Goal: Task Accomplishment & Management: Manage account settings

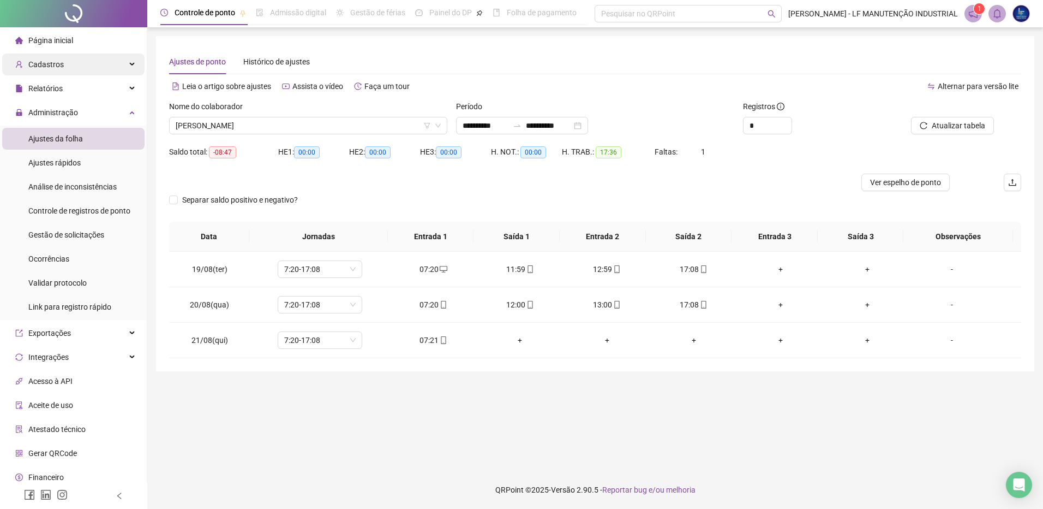
click at [73, 61] on div "Cadastros" at bounding box center [73, 64] width 142 height 22
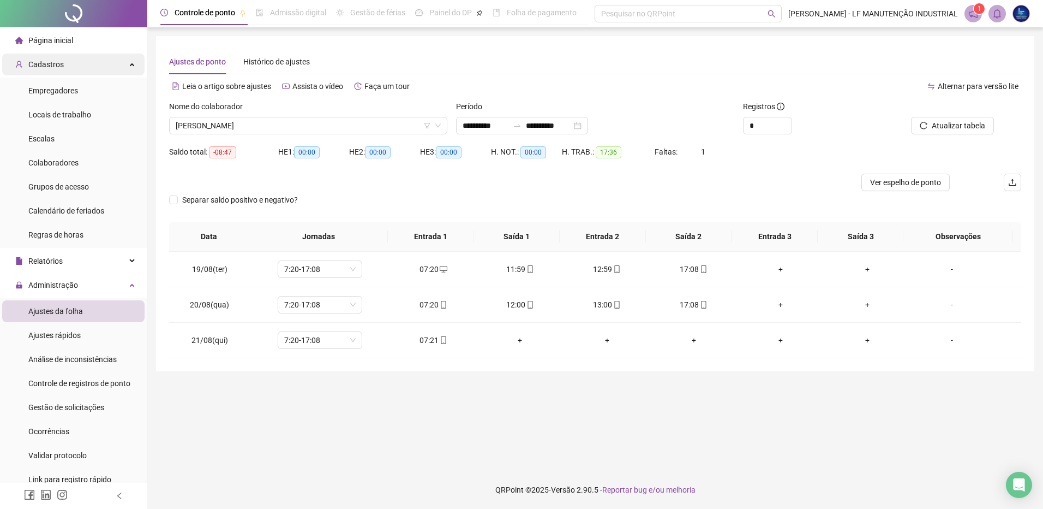
click at [73, 61] on div "Cadastros" at bounding box center [73, 64] width 142 height 22
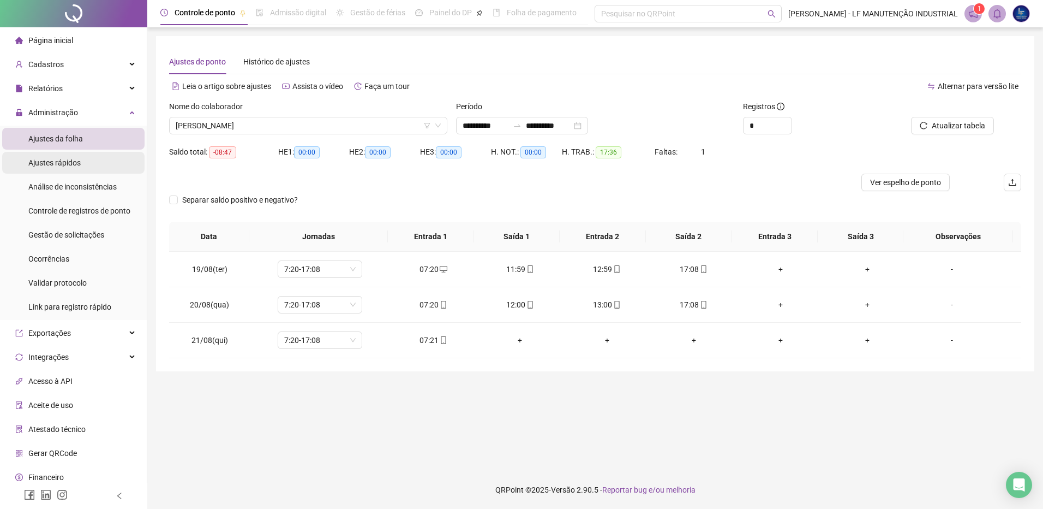
click at [72, 163] on span "Ajustes rápidos" at bounding box center [54, 162] width 52 height 9
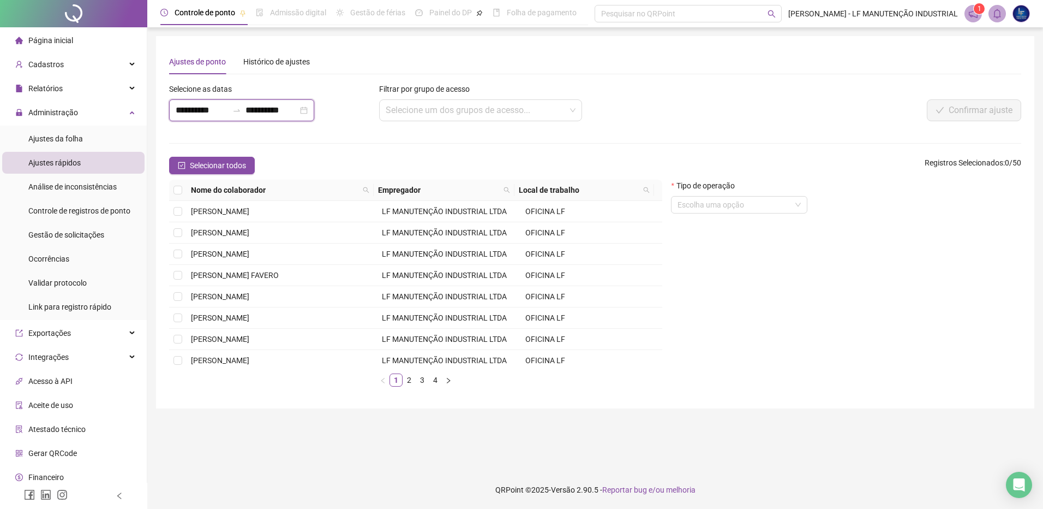
click at [224, 114] on input "**********" at bounding box center [202, 110] width 52 height 13
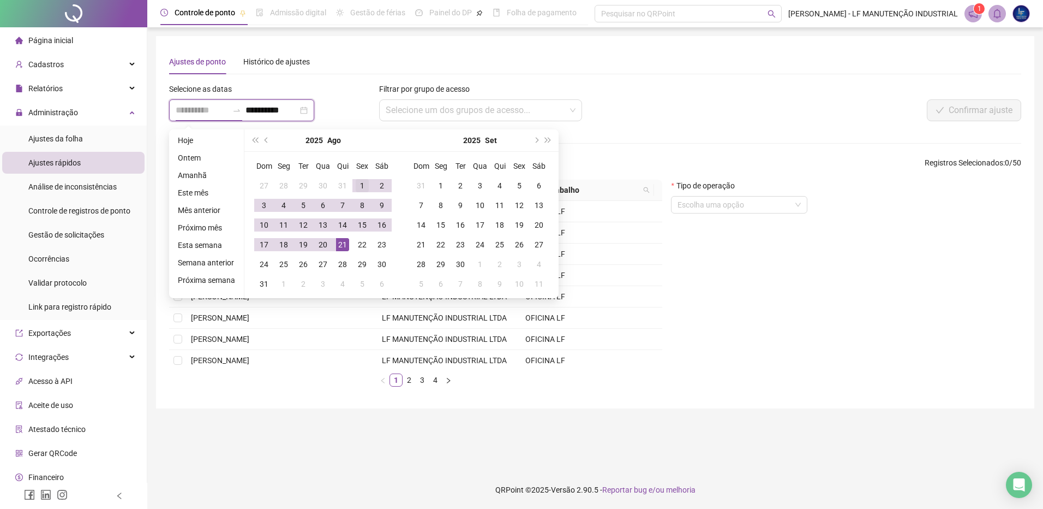
type input "**********"
click at [356, 180] on div "1" at bounding box center [362, 185] width 13 height 13
type input "**********"
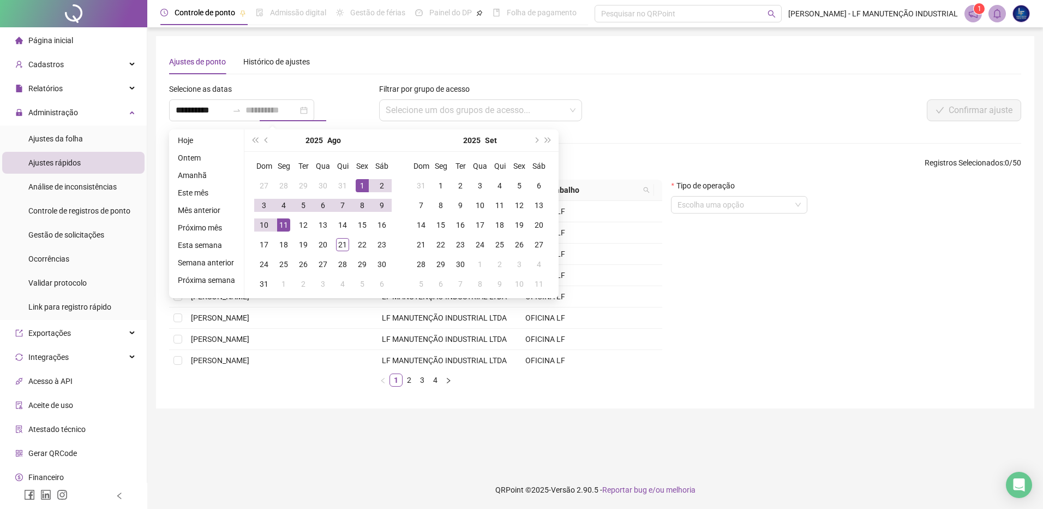
click at [282, 223] on div "11" at bounding box center [283, 224] width 13 height 13
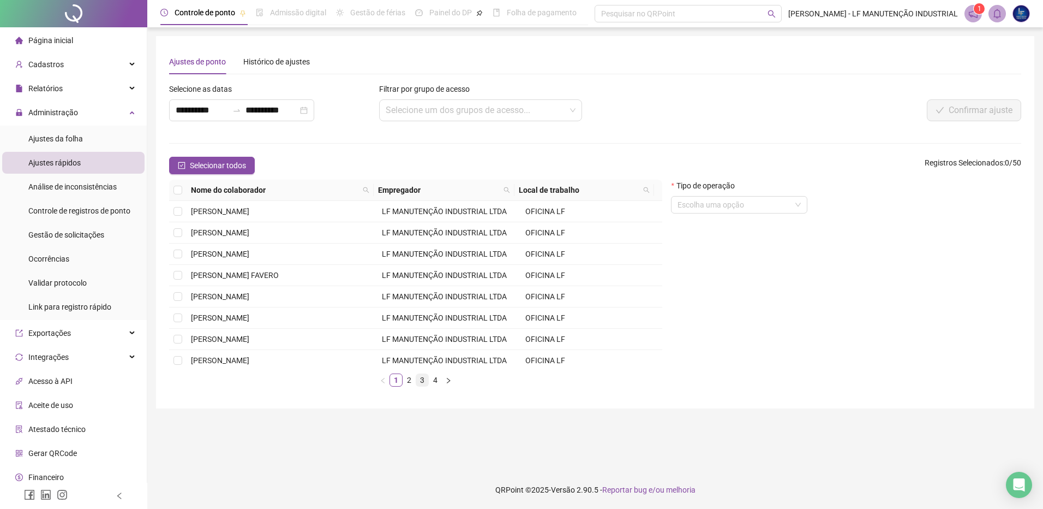
click at [422, 380] on link "3" at bounding box center [422, 380] width 12 height 12
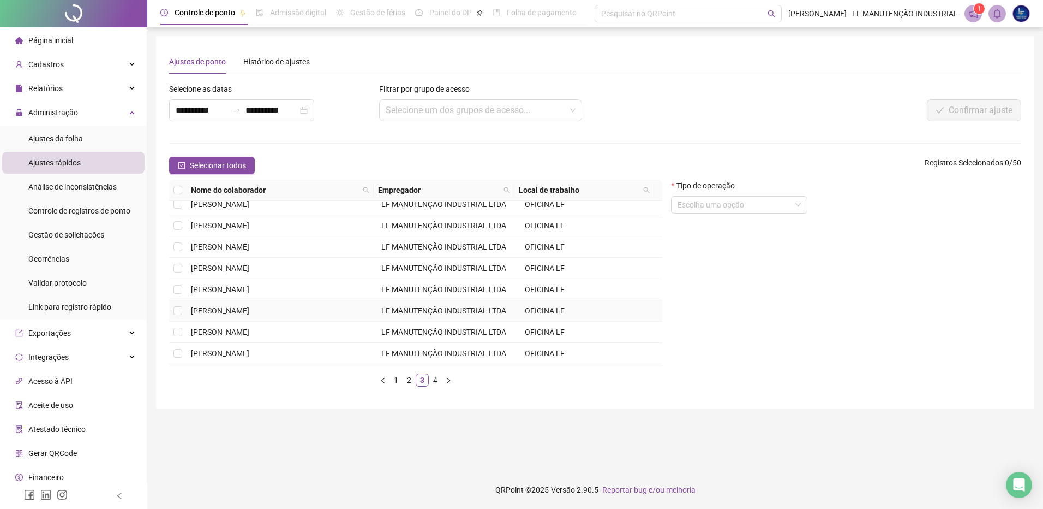
scroll to position [155, 0]
click at [410, 378] on link "2" at bounding box center [409, 380] width 12 height 12
click at [423, 378] on link "3" at bounding box center [422, 380] width 12 height 12
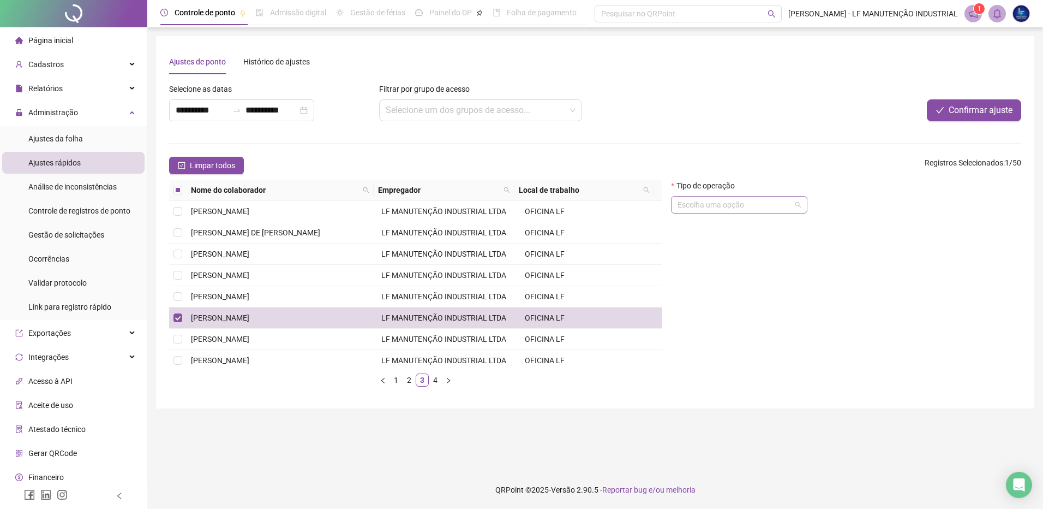
click at [723, 207] on input "search" at bounding box center [734, 204] width 113 height 16
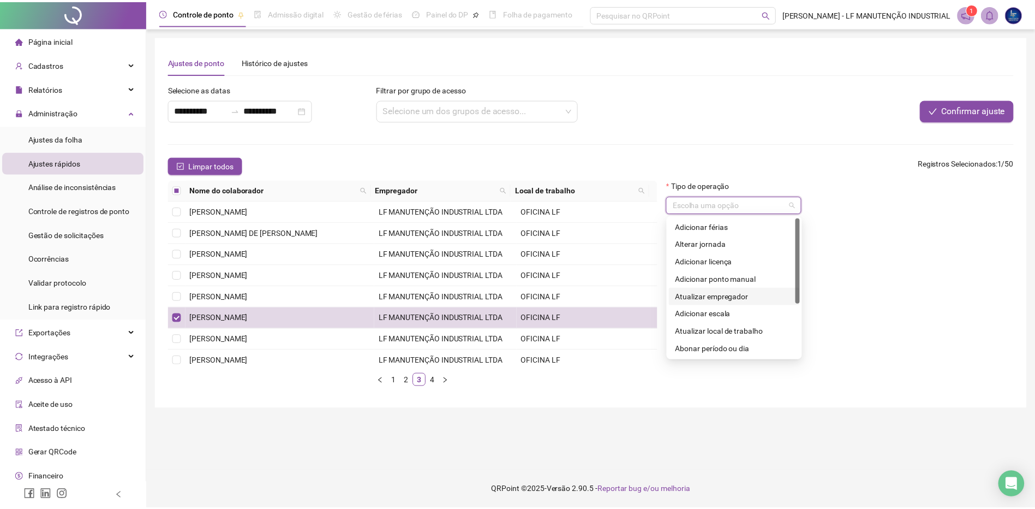
scroll to position [87, 0]
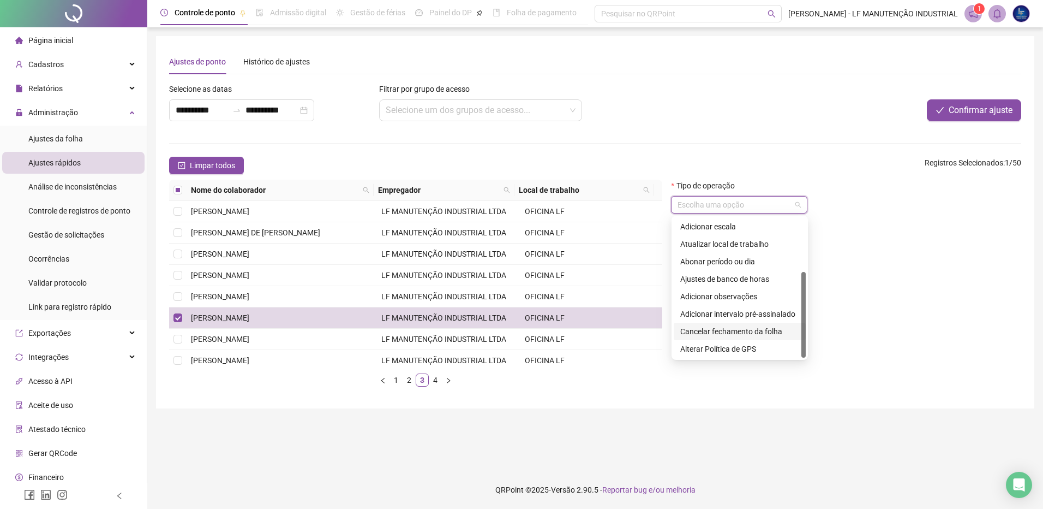
click at [743, 328] on div "Cancelar fechamento da folha" at bounding box center [739, 331] width 119 height 12
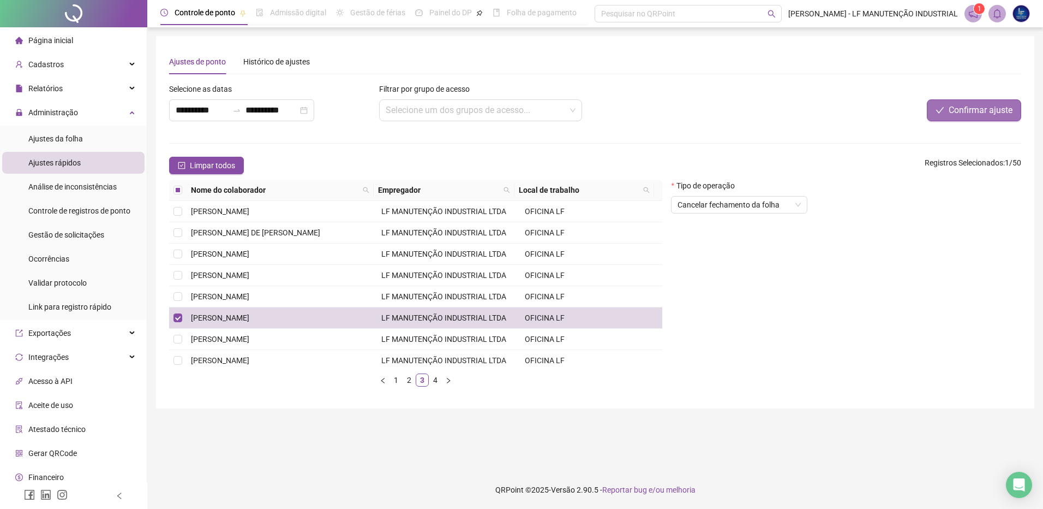
click at [977, 109] on span "Confirmar ajuste" at bounding box center [981, 110] width 64 height 13
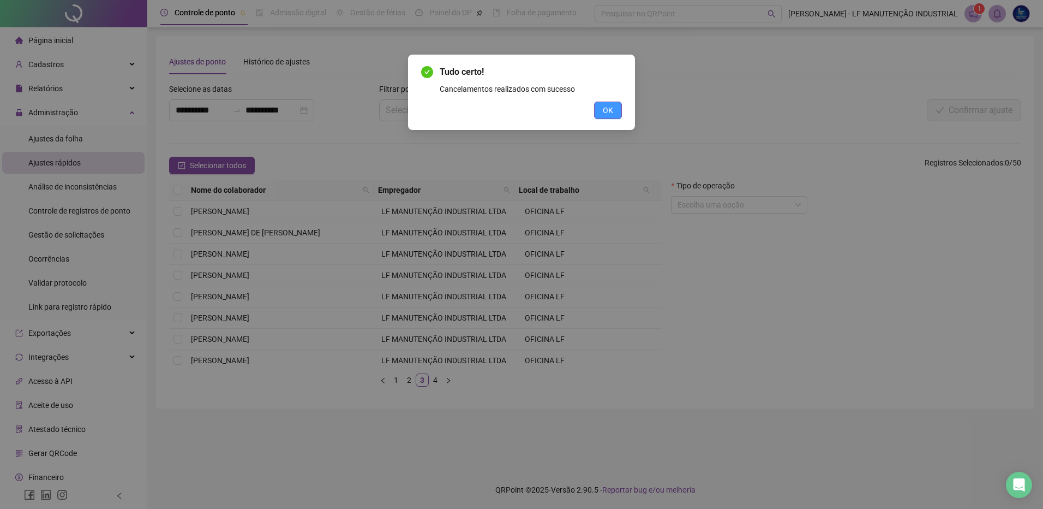
click at [608, 111] on span "OK" at bounding box center [608, 110] width 10 height 12
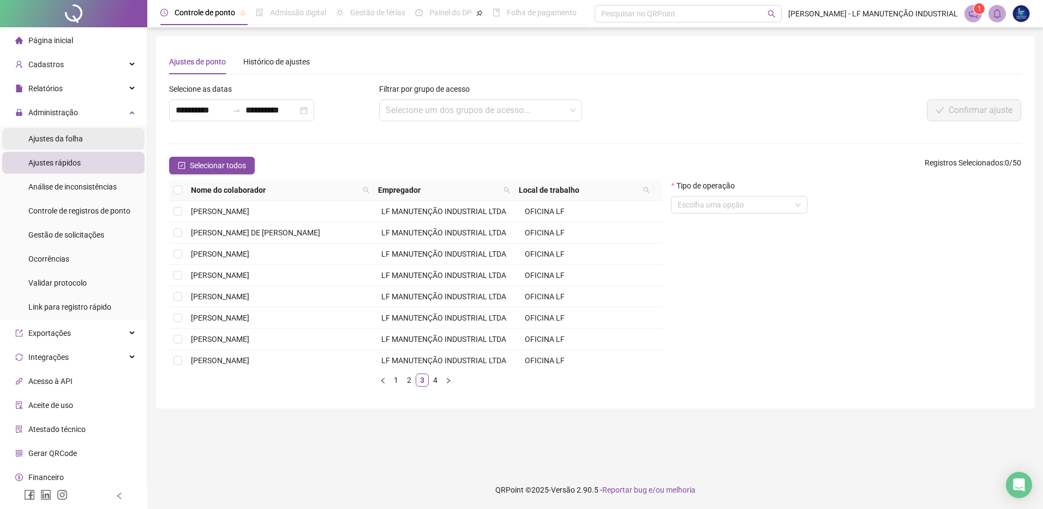
click at [83, 143] on li "Ajustes da folha" at bounding box center [73, 139] width 142 height 22
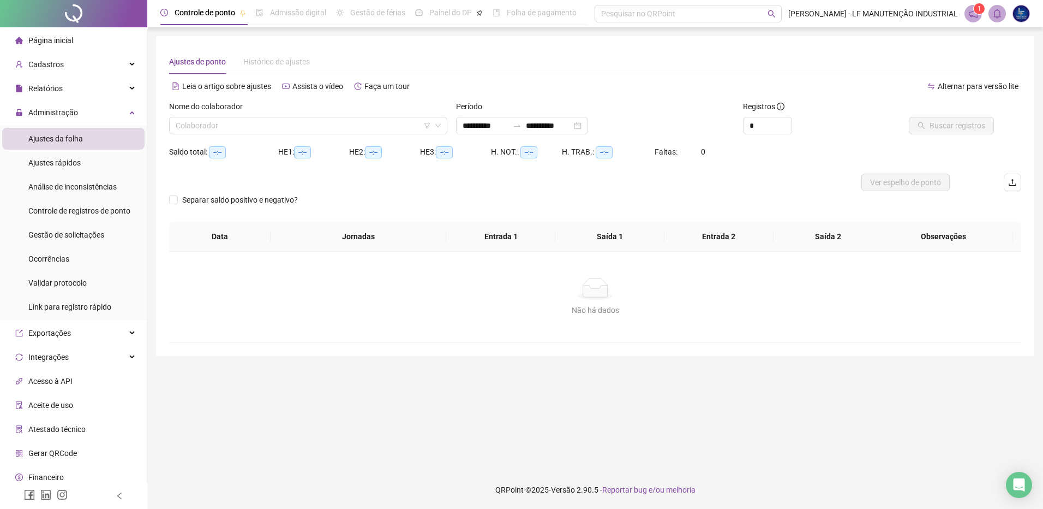
type input "**********"
click at [268, 127] on input "search" at bounding box center [303, 125] width 255 height 16
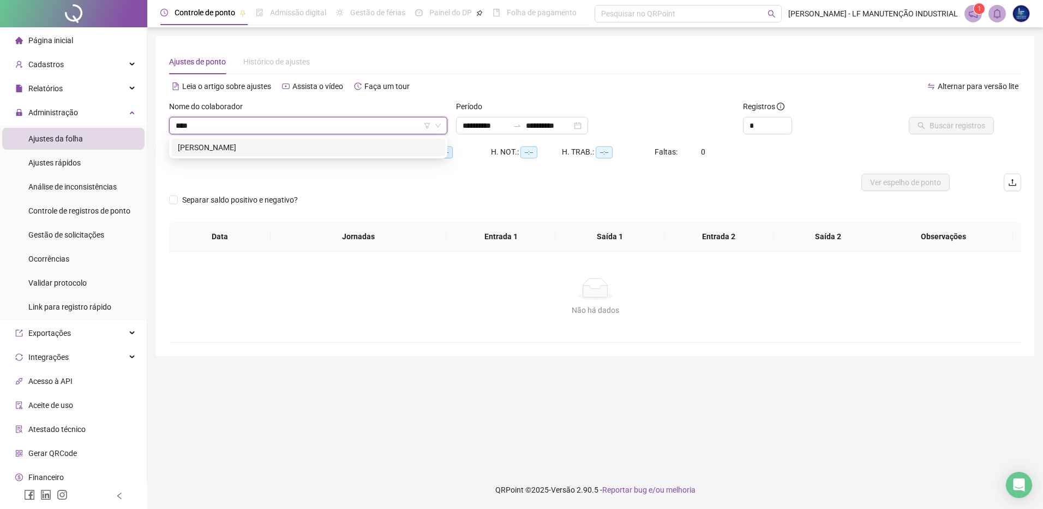
type input "*****"
click at [255, 148] on div "[PERSON_NAME]" at bounding box center [308, 147] width 261 height 12
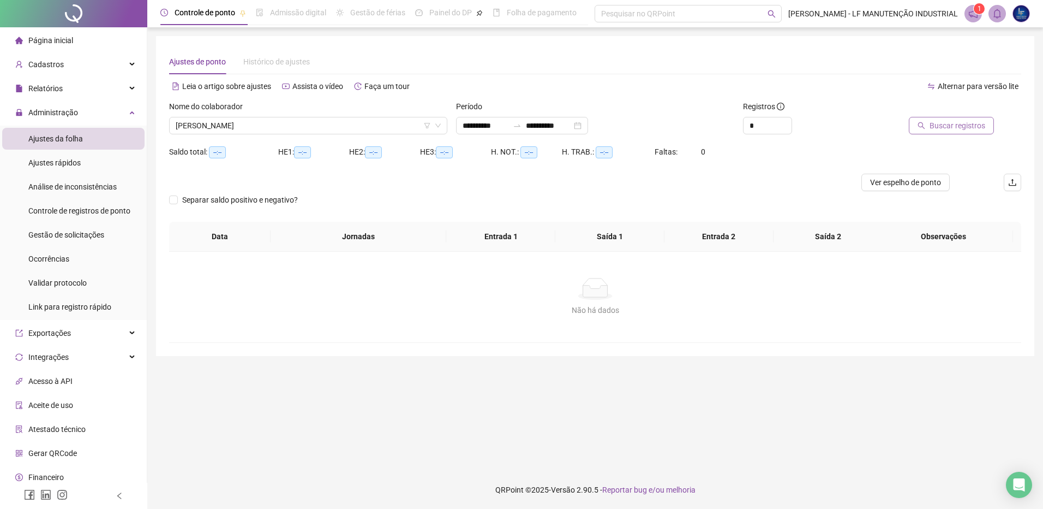
click at [966, 133] on button "Buscar registros" at bounding box center [951, 125] width 85 height 17
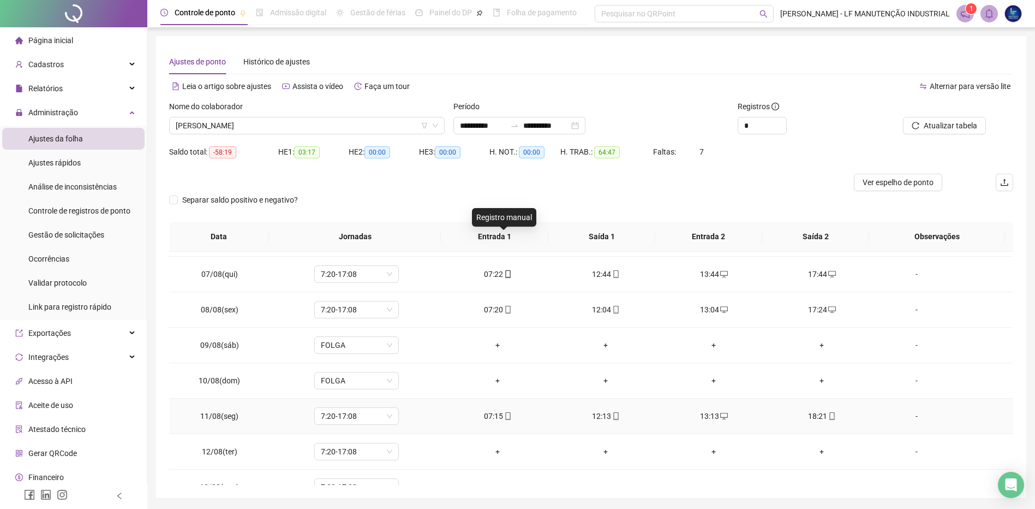
scroll to position [273, 0]
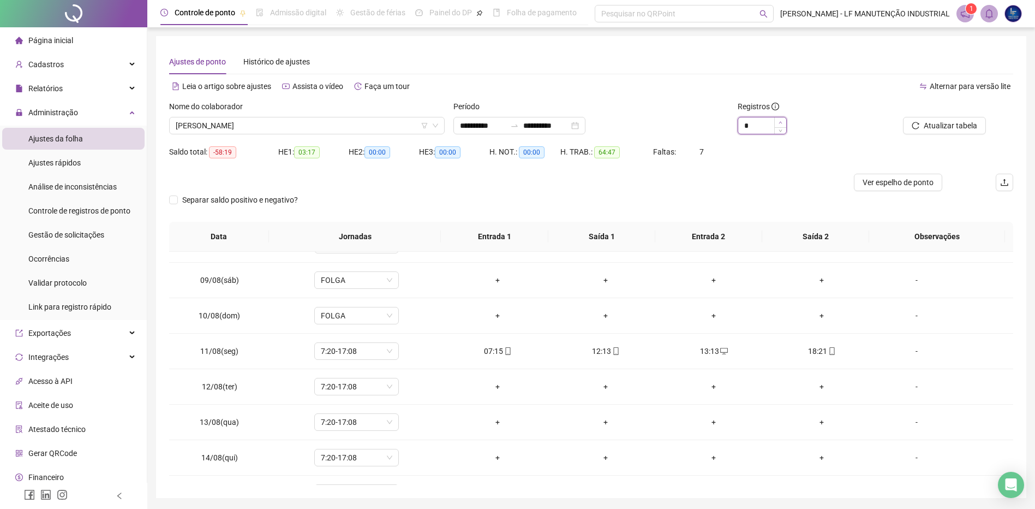
type input "*"
click at [781, 119] on span "Increase Value" at bounding box center [780, 122] width 12 height 10
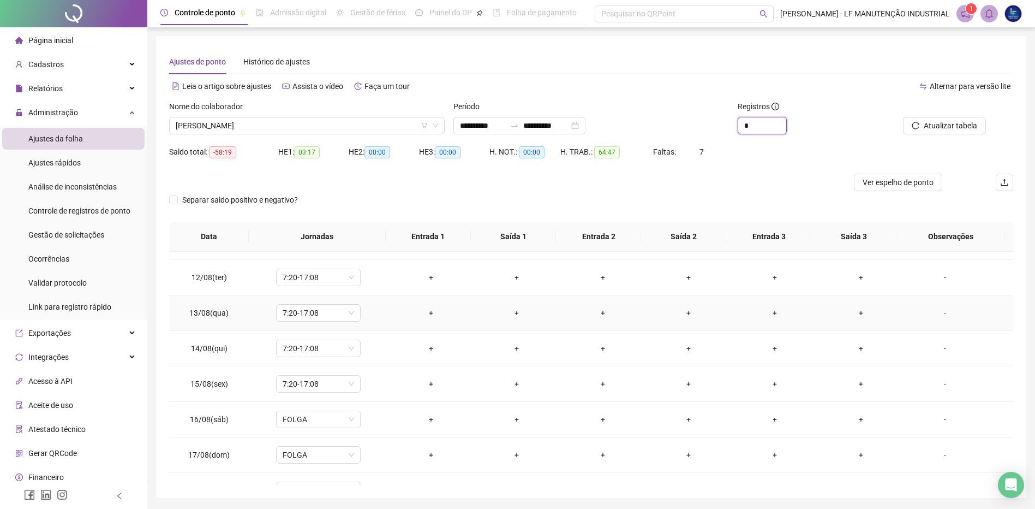
scroll to position [327, 0]
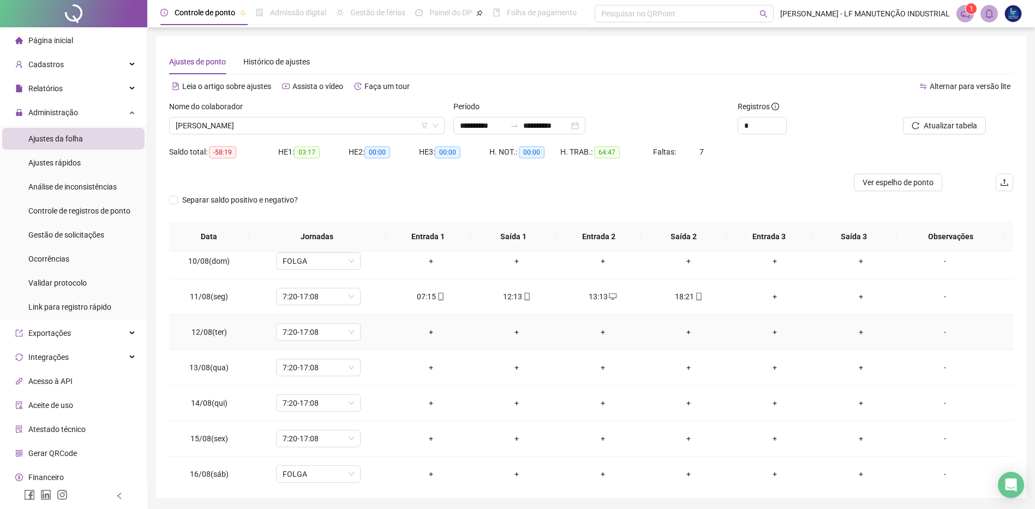
click at [430, 331] on div "+" at bounding box center [431, 332] width 69 height 12
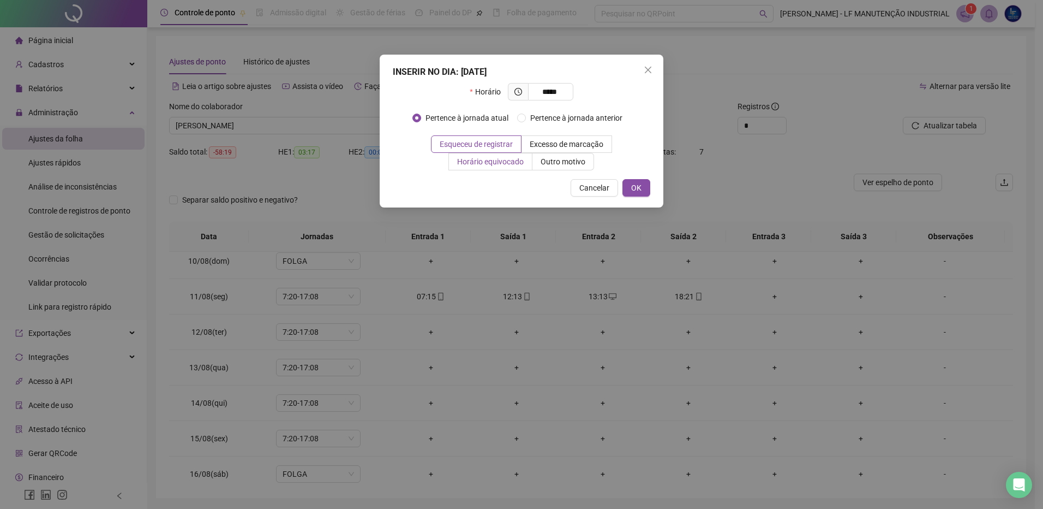
type input "*****"
click at [518, 153] on label "Horário equivocado" at bounding box center [490, 161] width 83 height 17
click at [631, 186] on button "OK" at bounding box center [637, 187] width 28 height 17
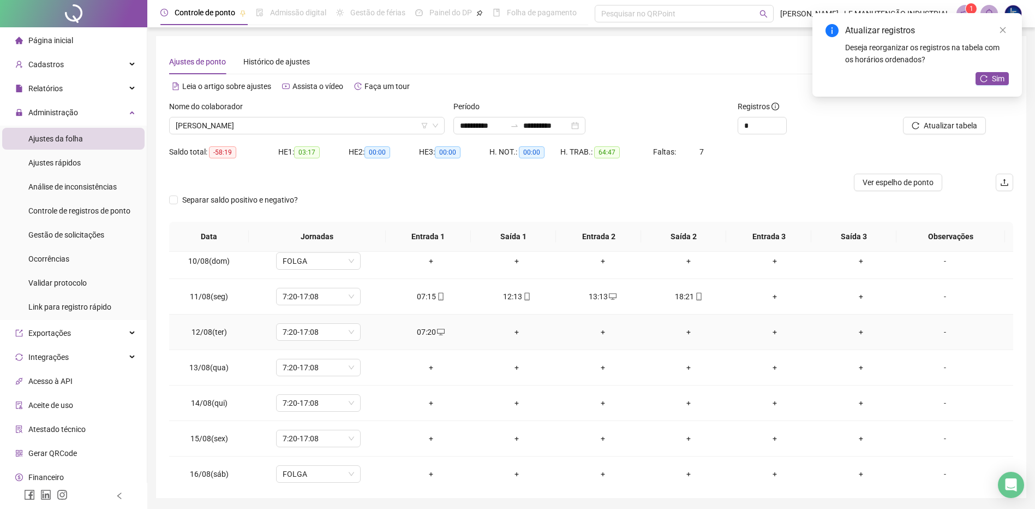
click at [524, 328] on div "+" at bounding box center [516, 332] width 69 height 12
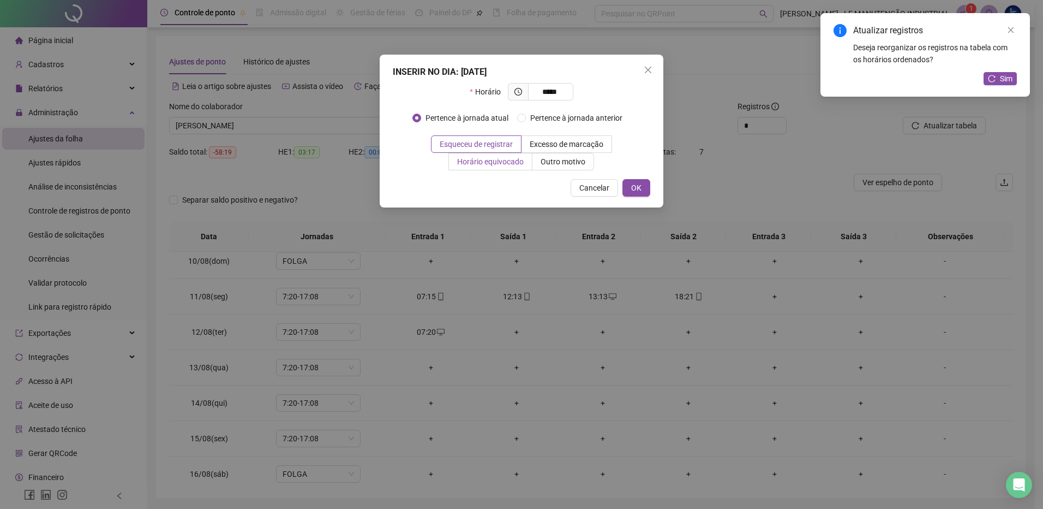
type input "*****"
click at [513, 162] on span "Horário equivocado" at bounding box center [490, 161] width 67 height 9
click at [627, 187] on button "OK" at bounding box center [637, 187] width 28 height 17
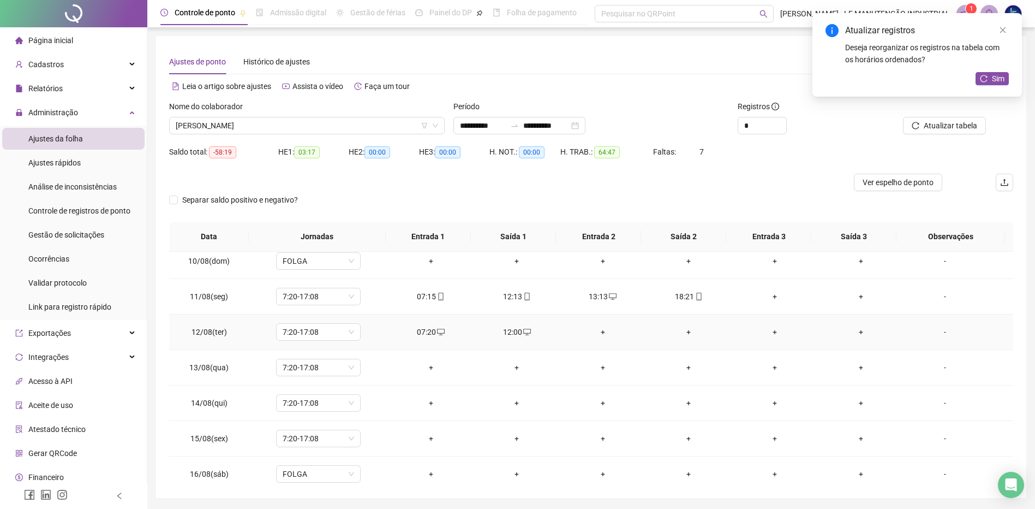
click at [598, 335] on div "+" at bounding box center [603, 332] width 69 height 12
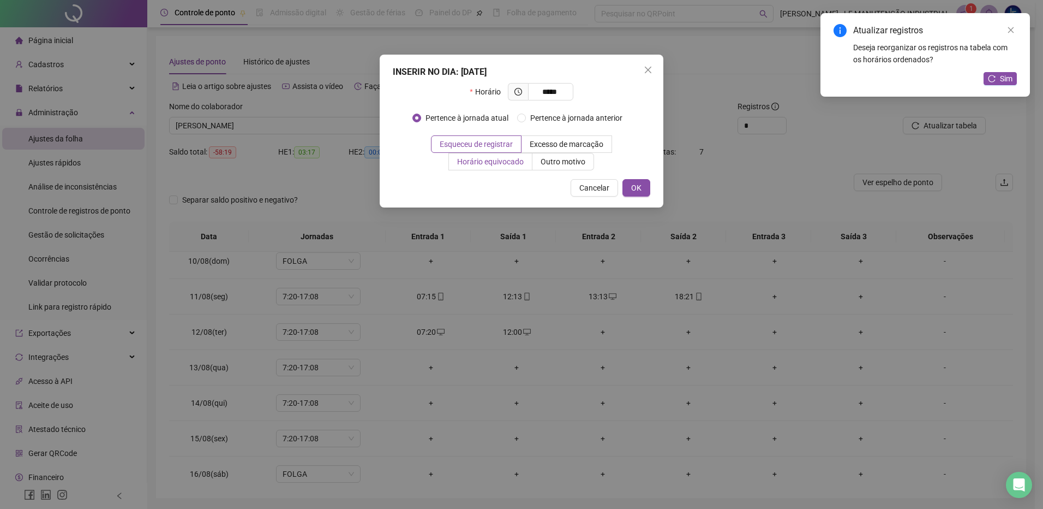
type input "*****"
click at [479, 163] on span "Horário equivocado" at bounding box center [490, 161] width 67 height 9
click at [648, 184] on button "OK" at bounding box center [637, 187] width 28 height 17
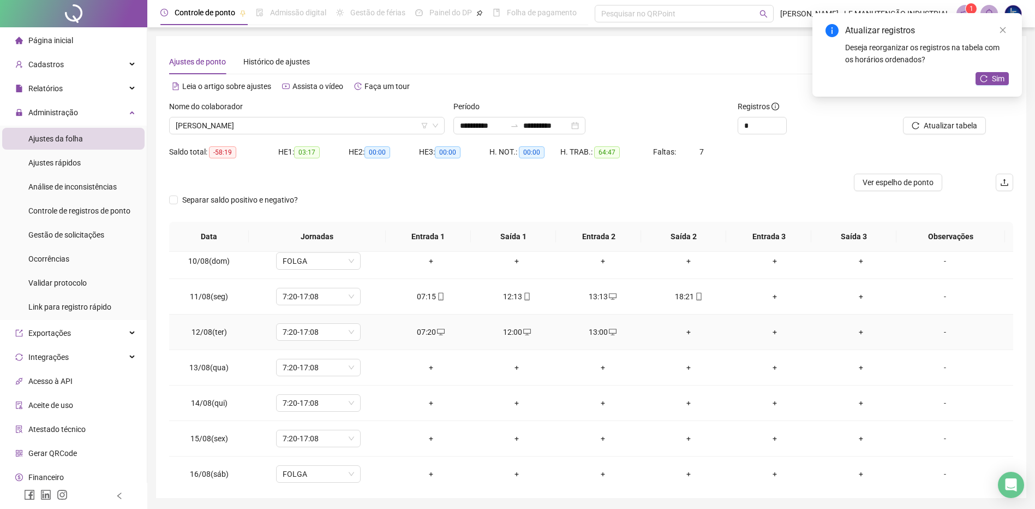
click at [686, 333] on div "+" at bounding box center [689, 332] width 69 height 12
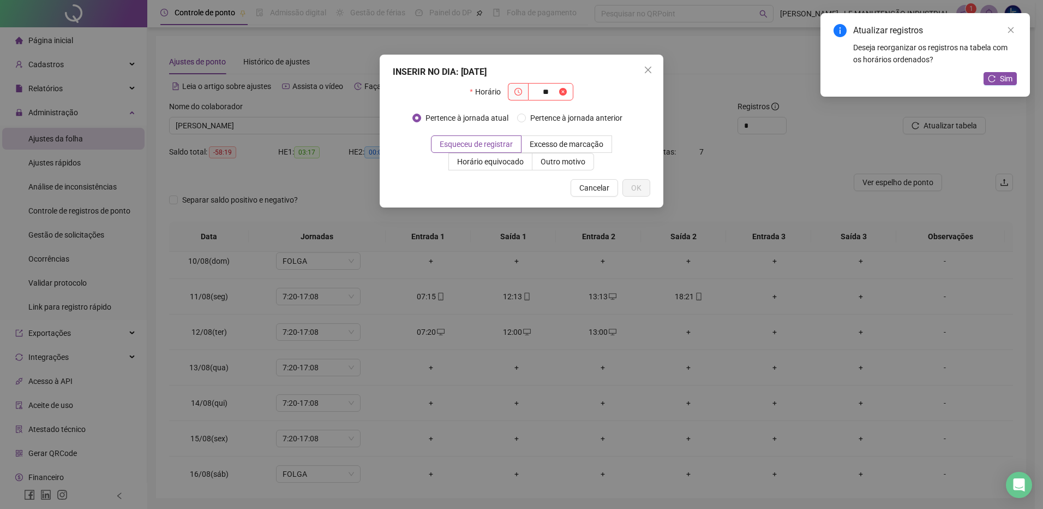
type input "*"
type input "*****"
click at [521, 163] on span "Horário equivocado" at bounding box center [490, 161] width 67 height 9
click at [640, 187] on span "OK" at bounding box center [636, 188] width 10 height 12
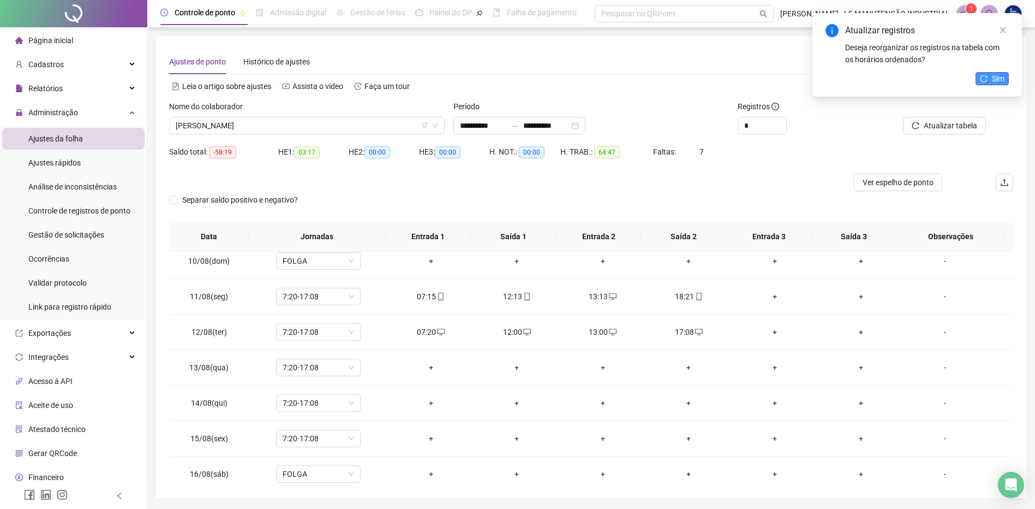
click at [992, 75] on span "Sim" at bounding box center [998, 79] width 13 height 12
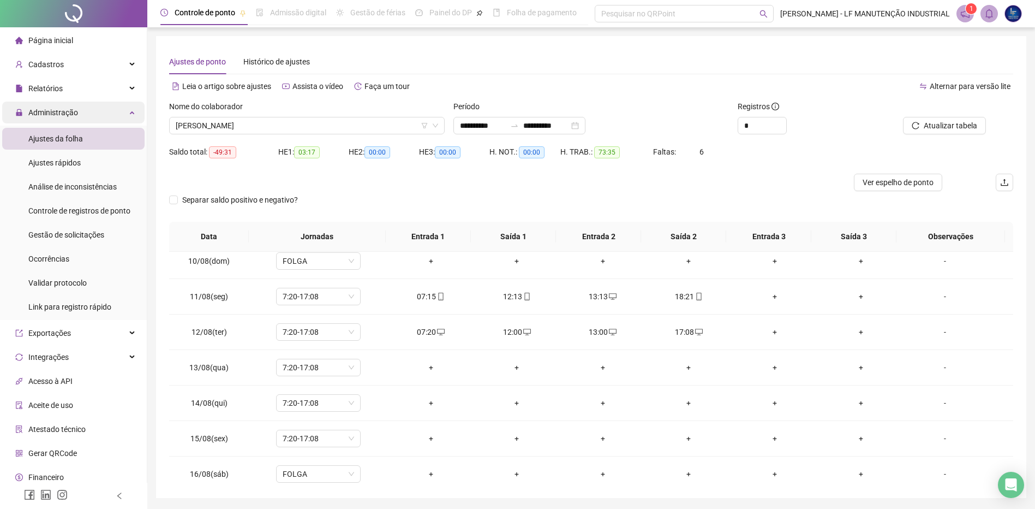
click at [54, 117] on span "Administração" at bounding box center [53, 112] width 50 height 9
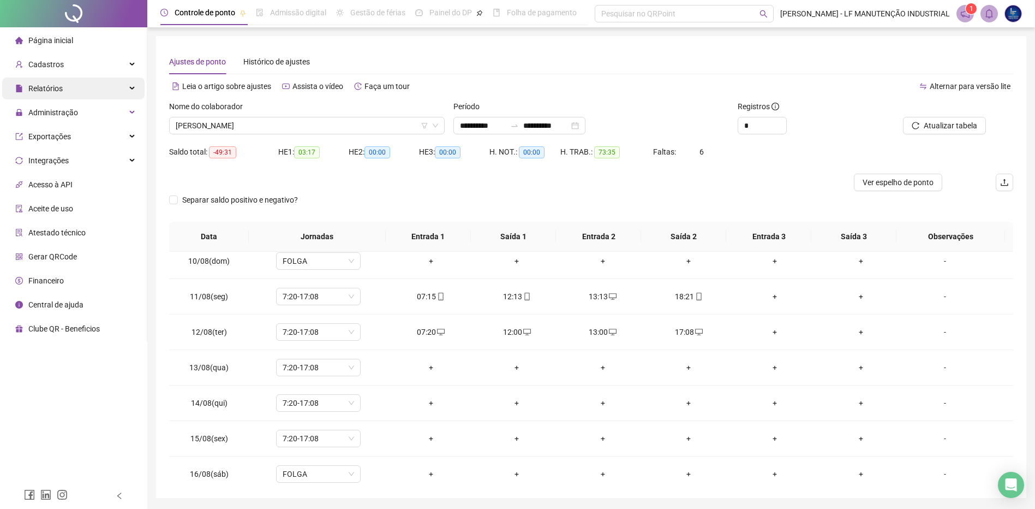
click at [66, 97] on div "Relatórios" at bounding box center [73, 88] width 142 height 22
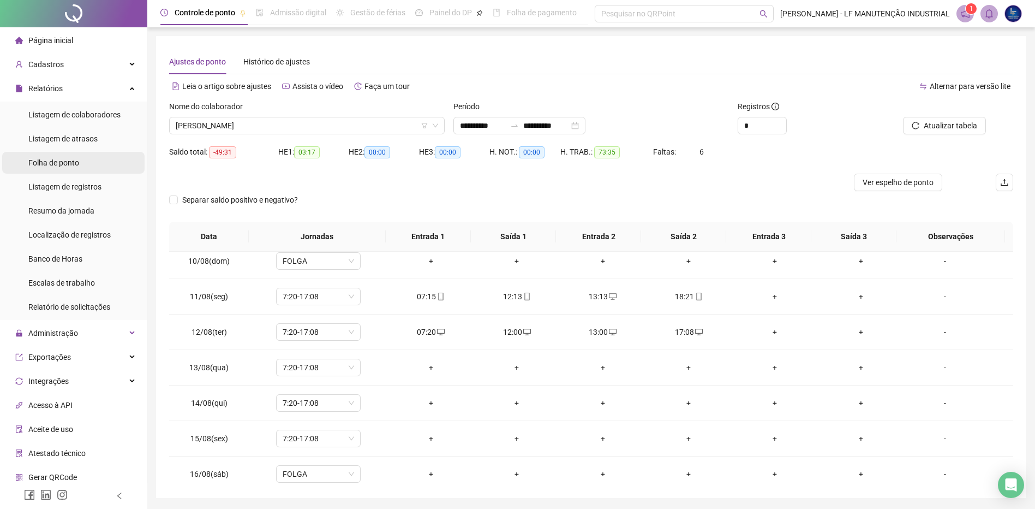
click at [70, 159] on span "Folha de ponto" at bounding box center [53, 162] width 51 height 9
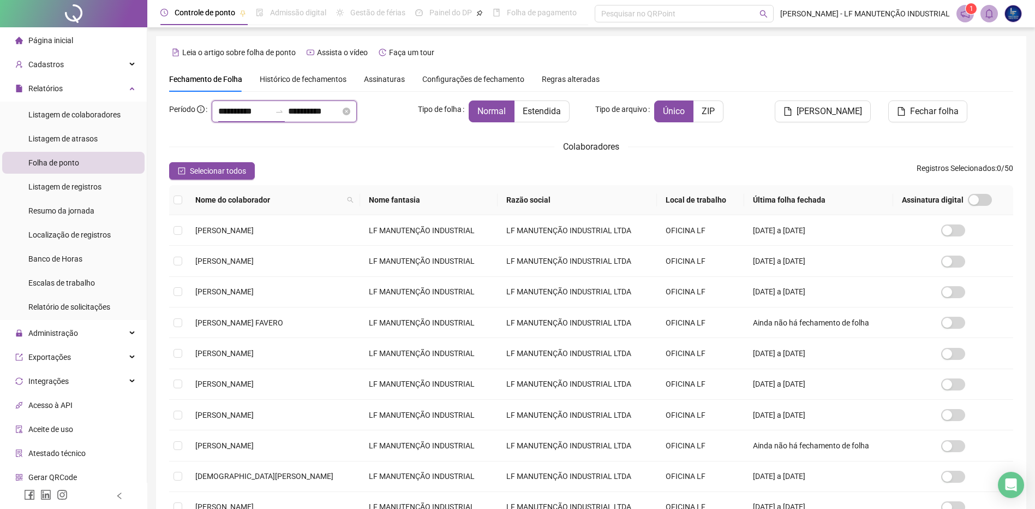
click at [271, 110] on input "**********" at bounding box center [244, 111] width 52 height 13
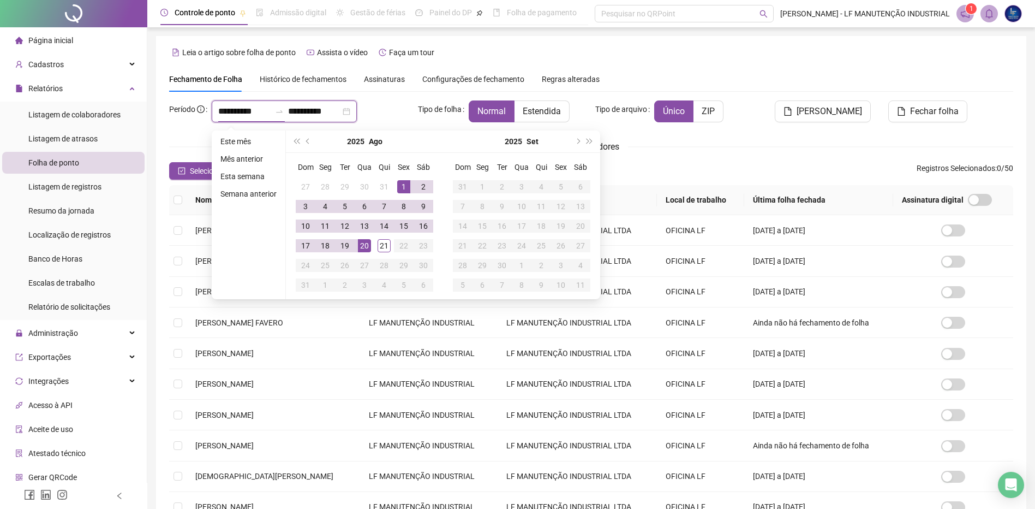
type input "**********"
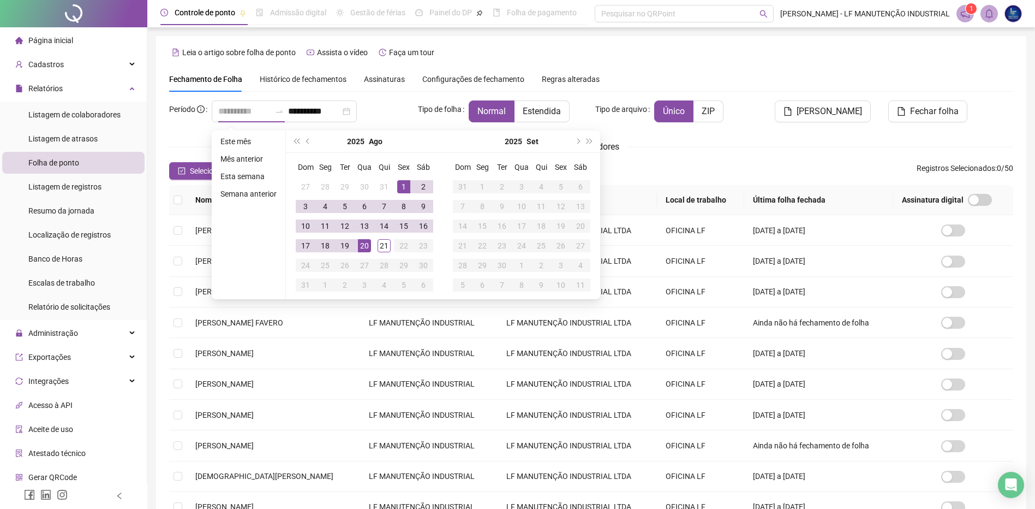
click at [397, 187] on div "1" at bounding box center [403, 186] width 13 height 13
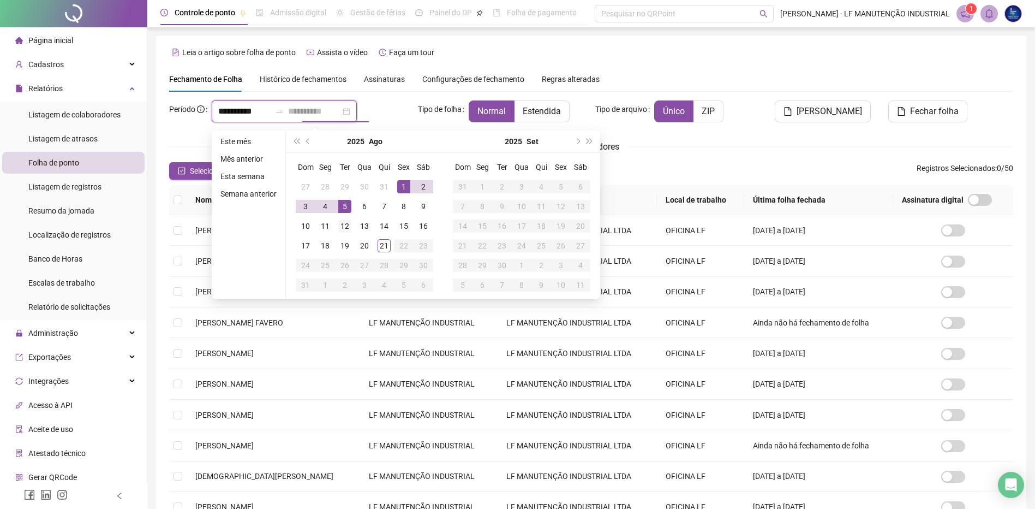
type input "**********"
click at [348, 226] on div "12" at bounding box center [344, 225] width 13 height 13
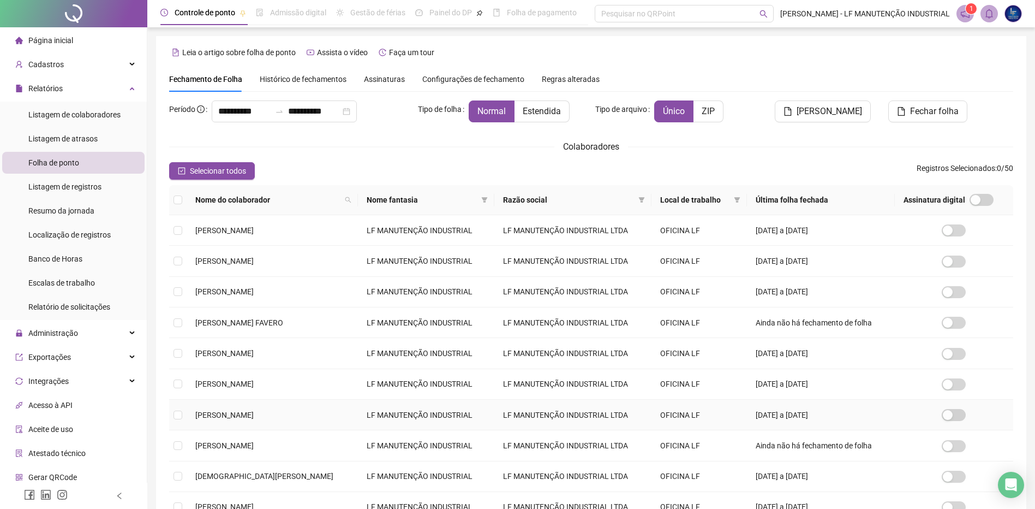
click at [591, 425] on td "LF MANUTENÇÃO INDUSTRIAL LTDA" at bounding box center [572, 414] width 157 height 31
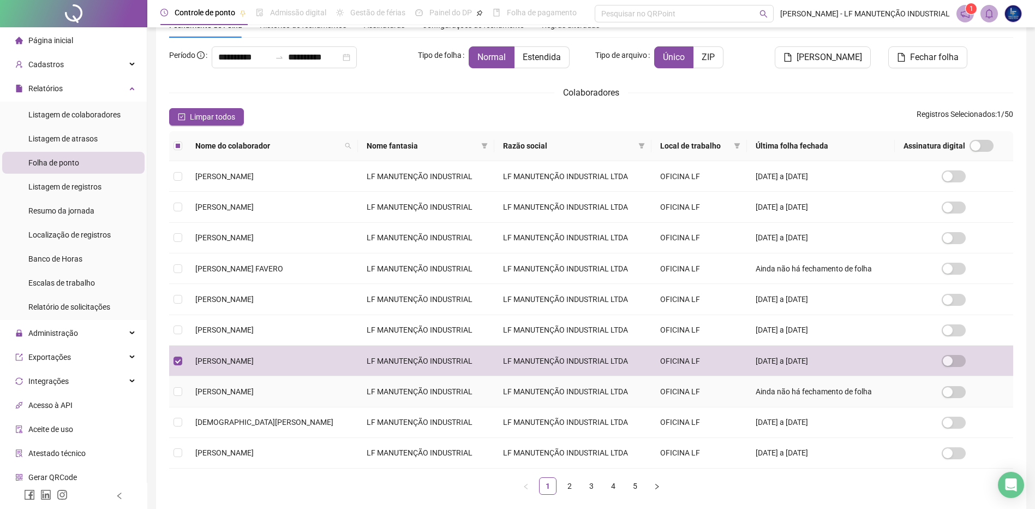
scroll to position [55, 0]
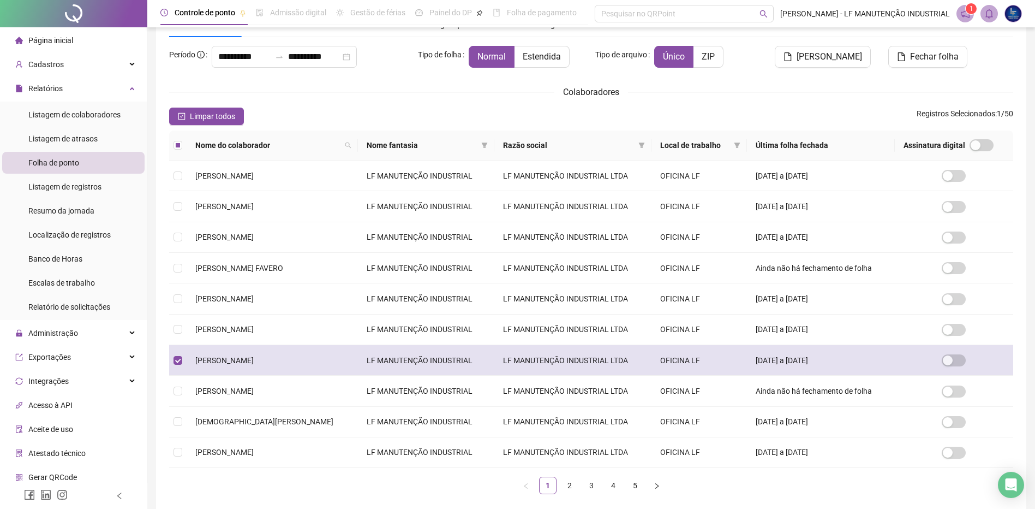
click at [186, 361] on td at bounding box center [177, 360] width 17 height 31
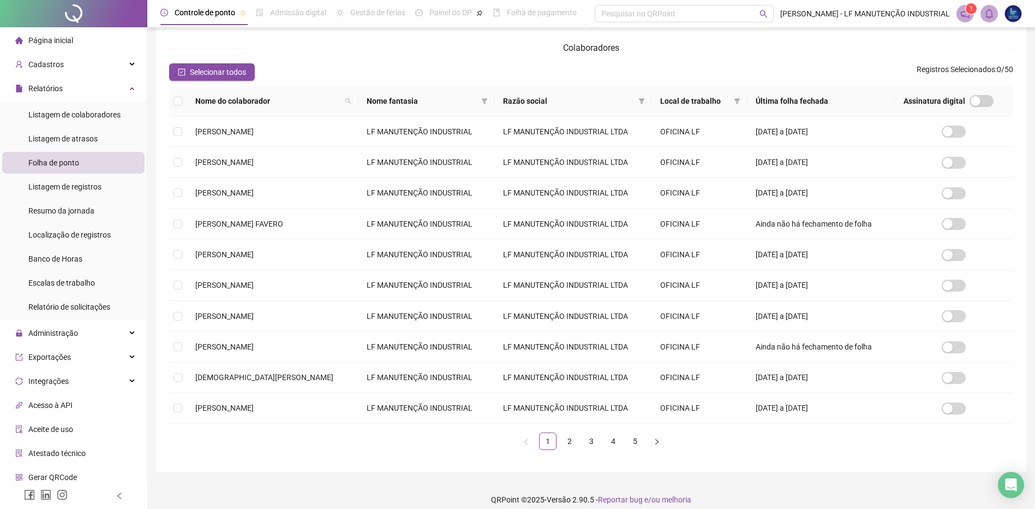
scroll to position [110, 0]
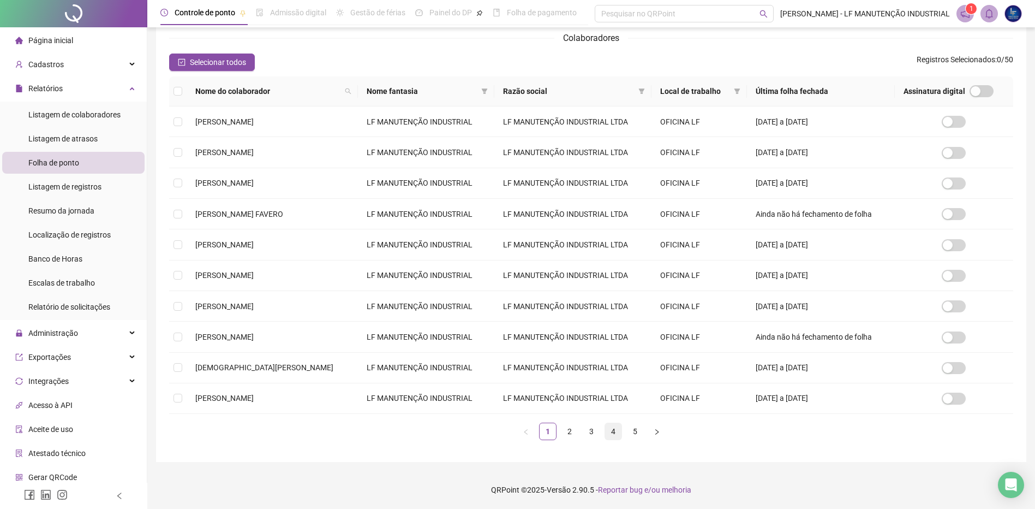
click at [612, 430] on link "4" at bounding box center [613, 431] width 16 height 16
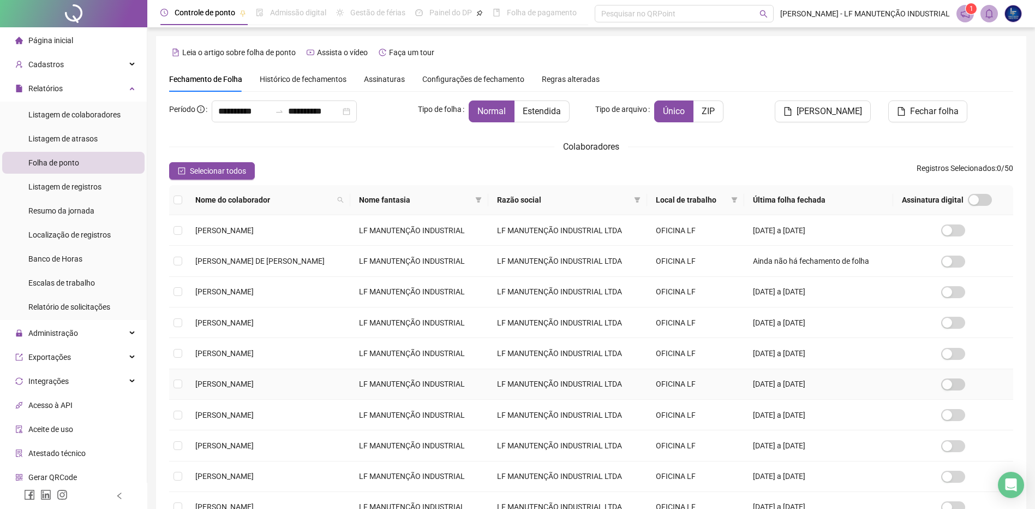
click at [223, 387] on span "[PERSON_NAME]" at bounding box center [224, 383] width 58 height 9
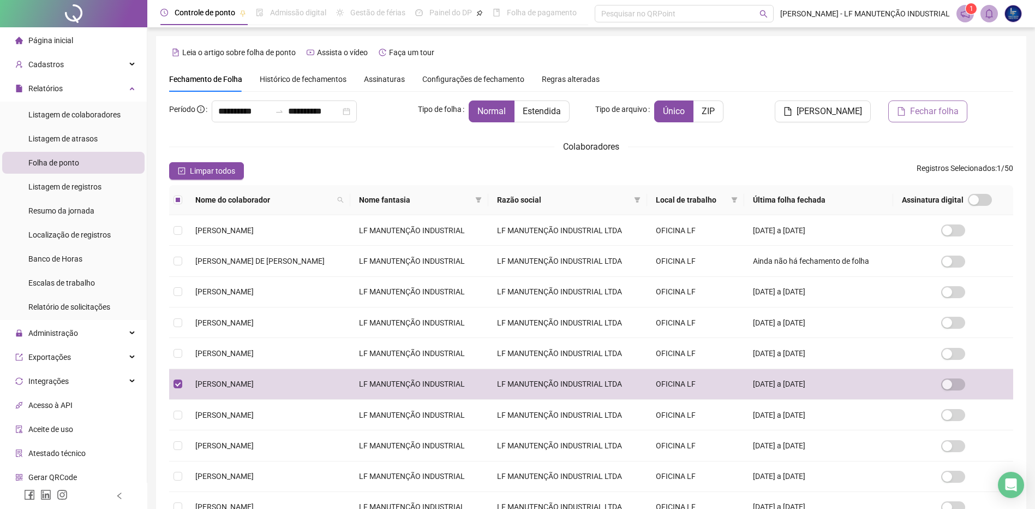
click at [912, 112] on button "Fechar folha" at bounding box center [927, 111] width 79 height 22
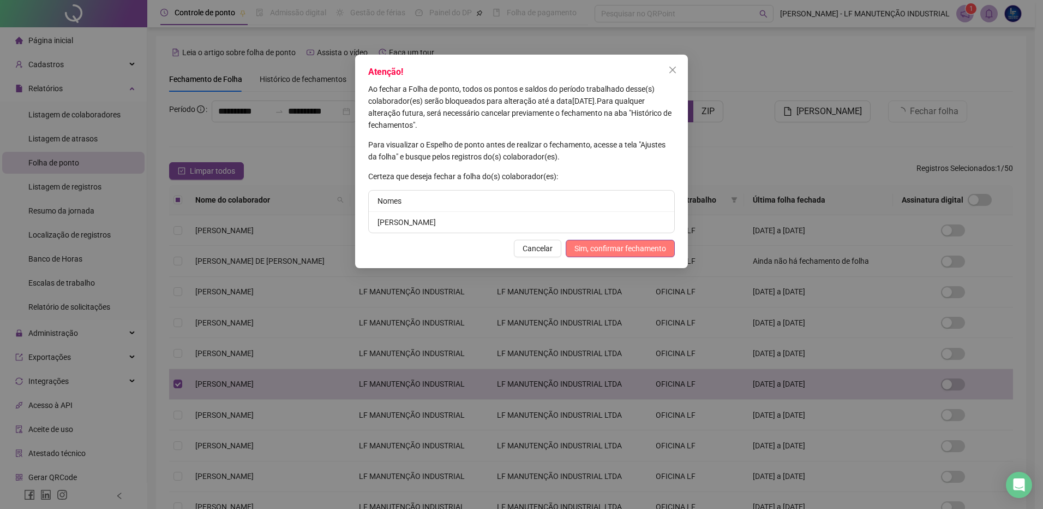
click at [624, 250] on span "Sim, confirmar fechamento" at bounding box center [621, 248] width 92 height 12
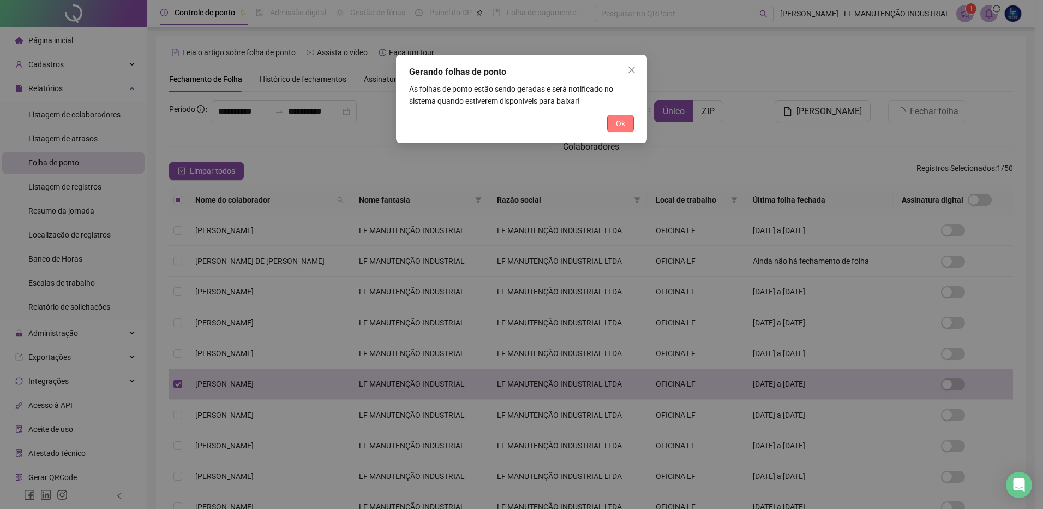
click at [621, 124] on span "Ok" at bounding box center [620, 123] width 9 height 12
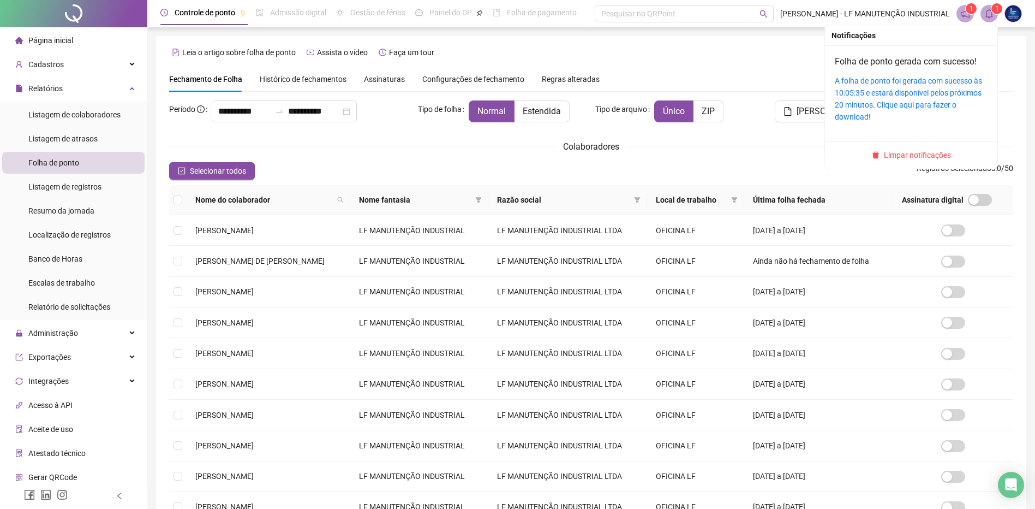
click at [986, 17] on icon "bell" at bounding box center [989, 14] width 8 height 10
click at [918, 82] on link "A folha de ponto foi gerada com sucesso às 10:05:35 e estará disponível pelos p…" at bounding box center [908, 98] width 147 height 45
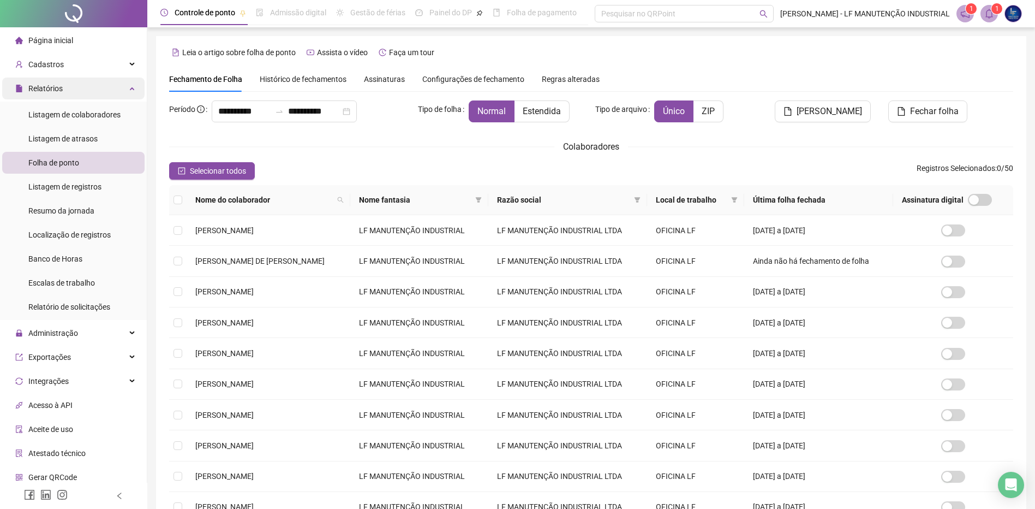
click at [94, 94] on div "Relatórios" at bounding box center [73, 88] width 142 height 22
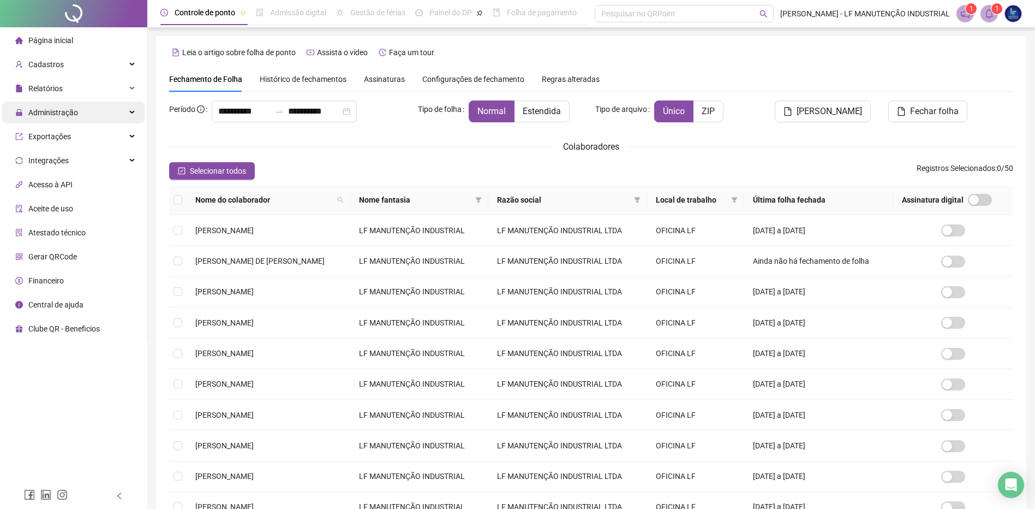
click at [72, 102] on span "Administração" at bounding box center [46, 112] width 63 height 22
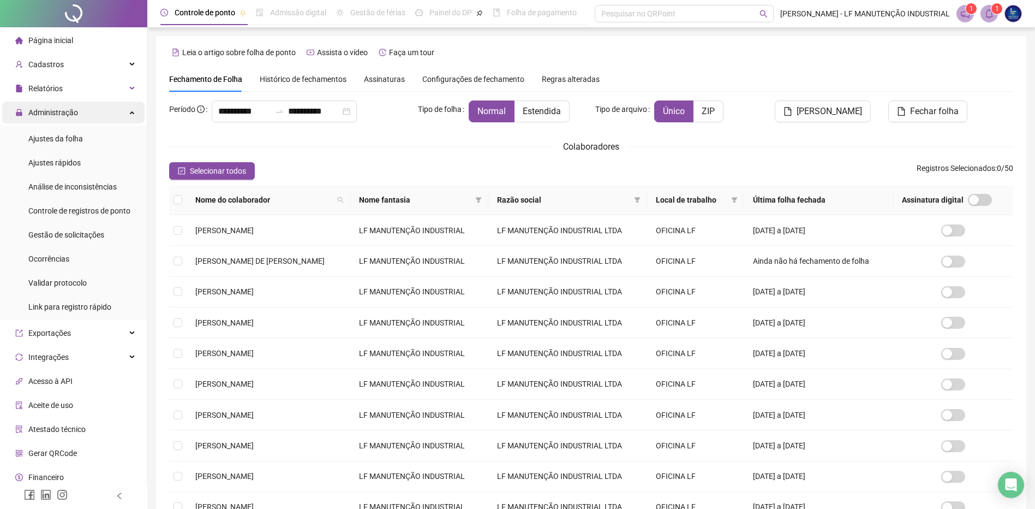
click at [63, 108] on span "Administração" at bounding box center [53, 112] width 50 height 9
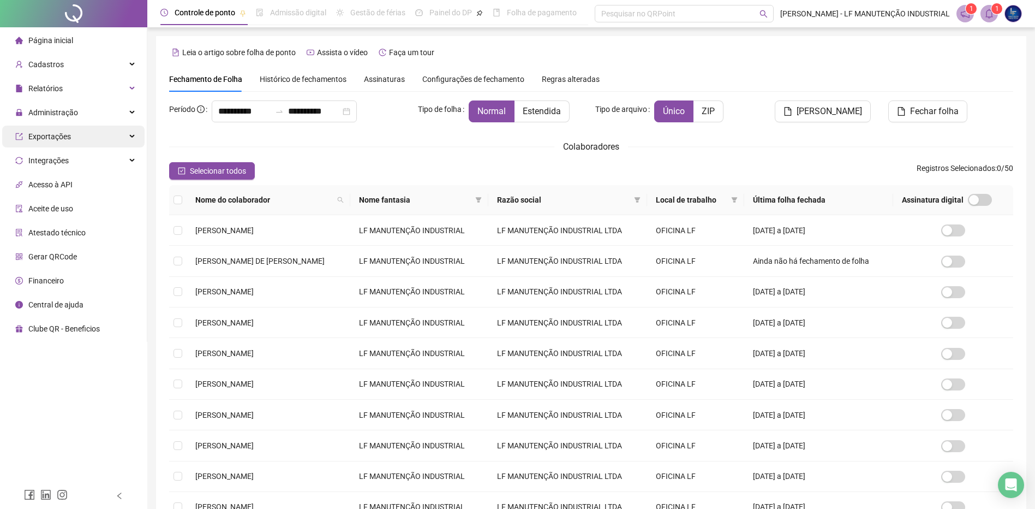
click at [73, 140] on div "Exportações" at bounding box center [73, 136] width 142 height 22
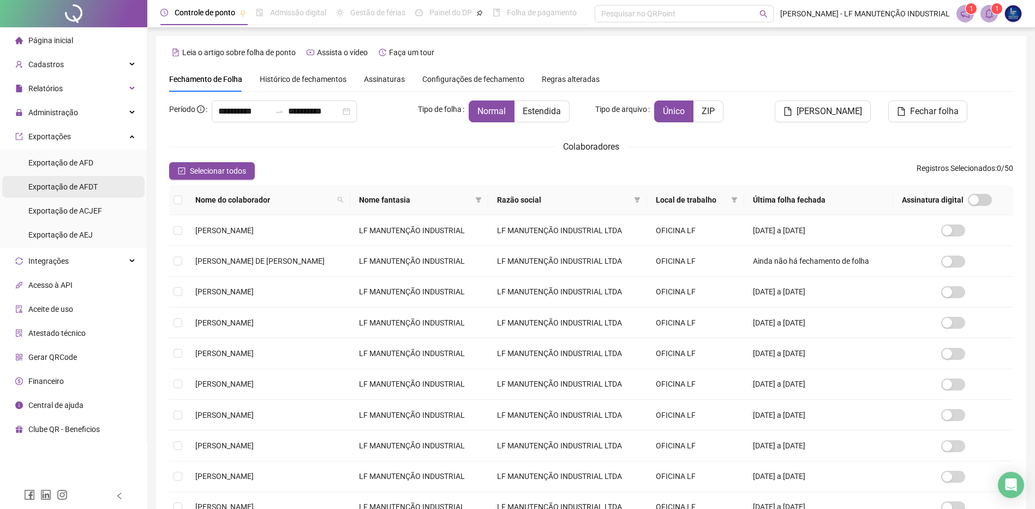
click at [86, 187] on span "Exportação de AFDT" at bounding box center [62, 186] width 69 height 9
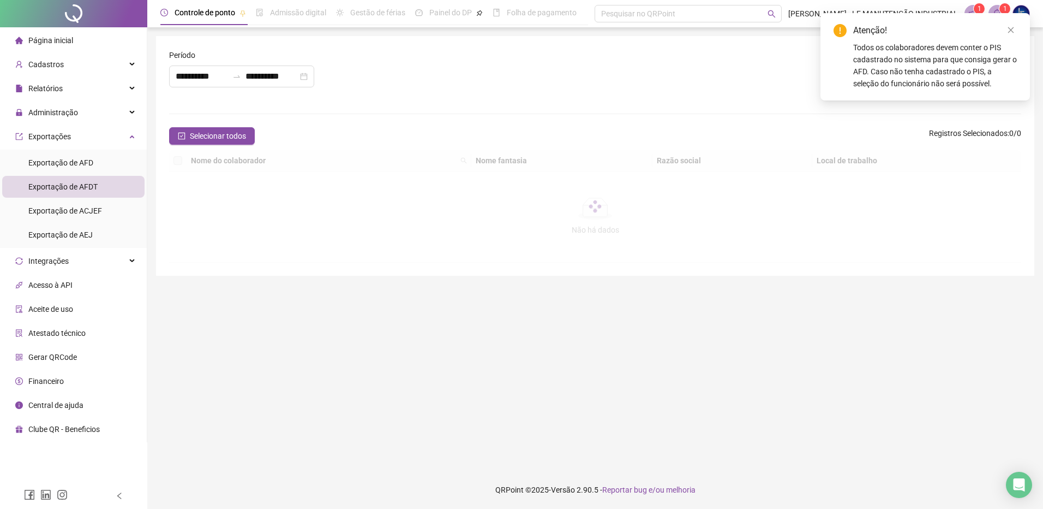
type input "**********"
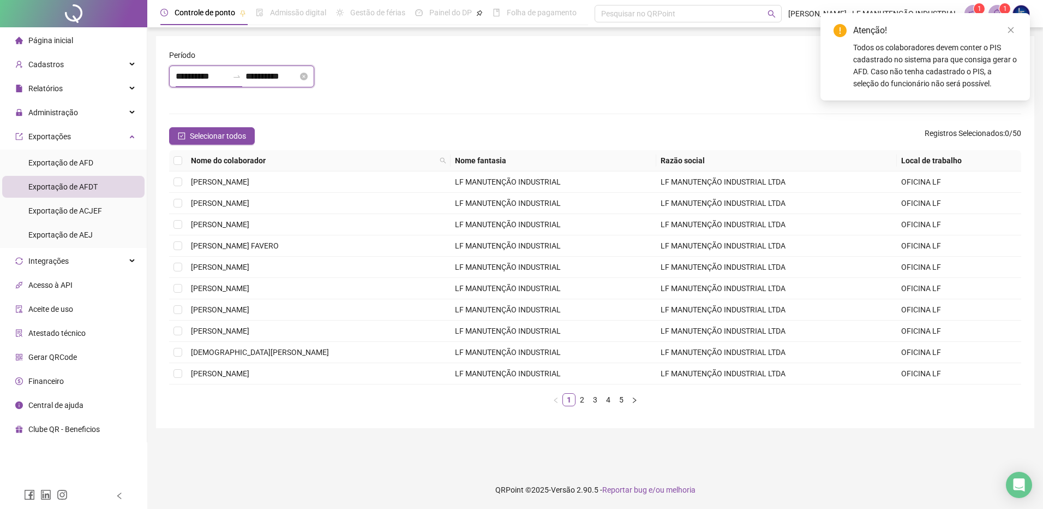
click at [210, 76] on input "**********" at bounding box center [202, 76] width 52 height 13
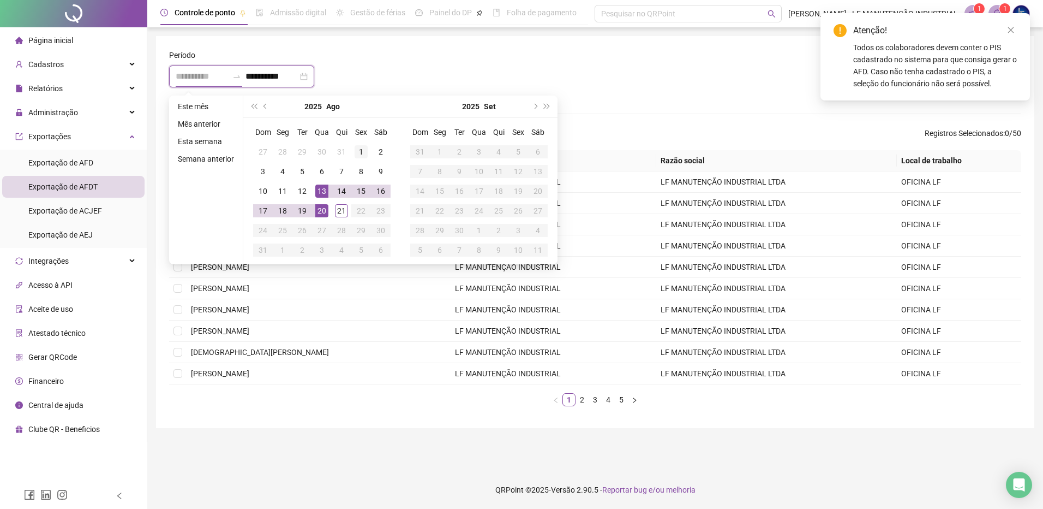
type input "**********"
click at [366, 154] on div "1" at bounding box center [361, 151] width 13 height 13
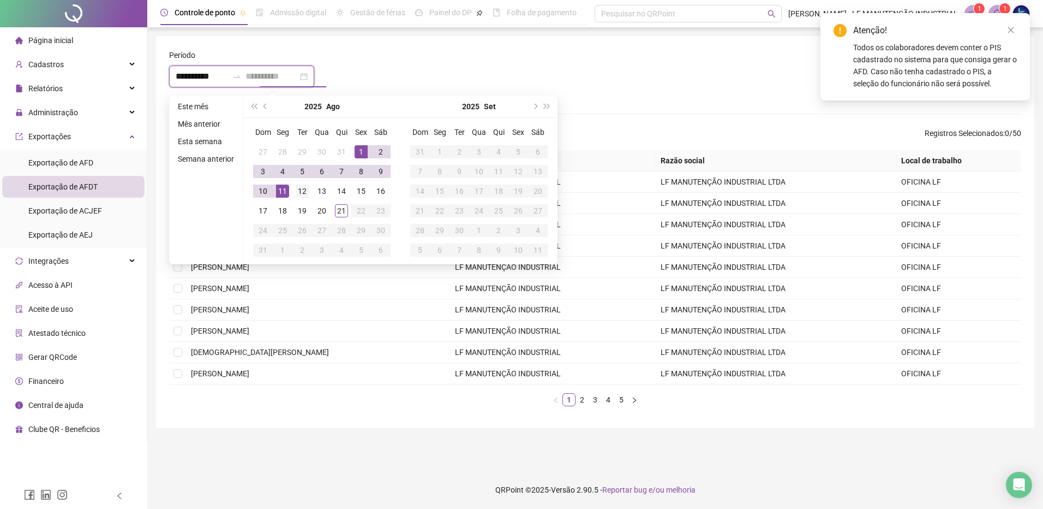
type input "**********"
click at [296, 192] on div "12" at bounding box center [302, 190] width 13 height 13
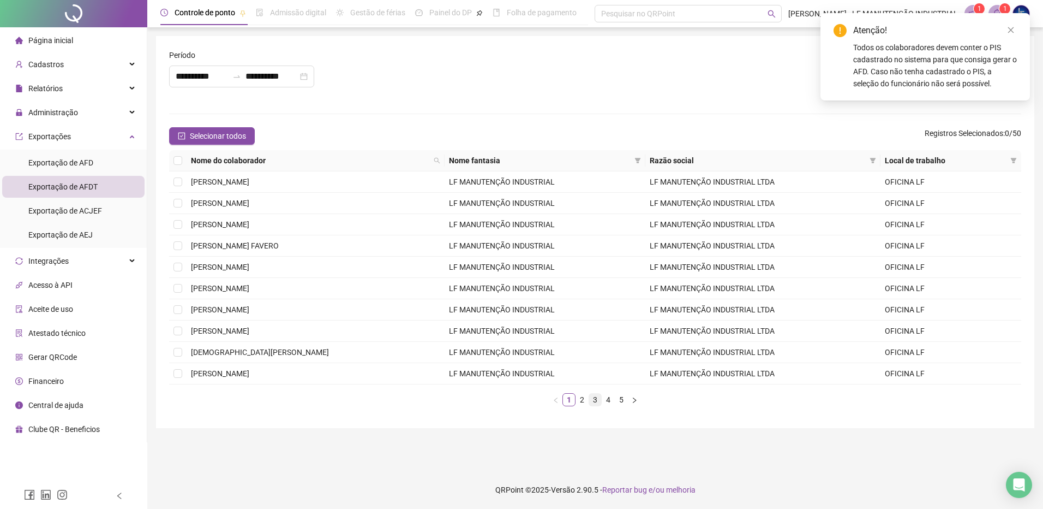
click at [589, 399] on li "3" at bounding box center [595, 399] width 13 height 13
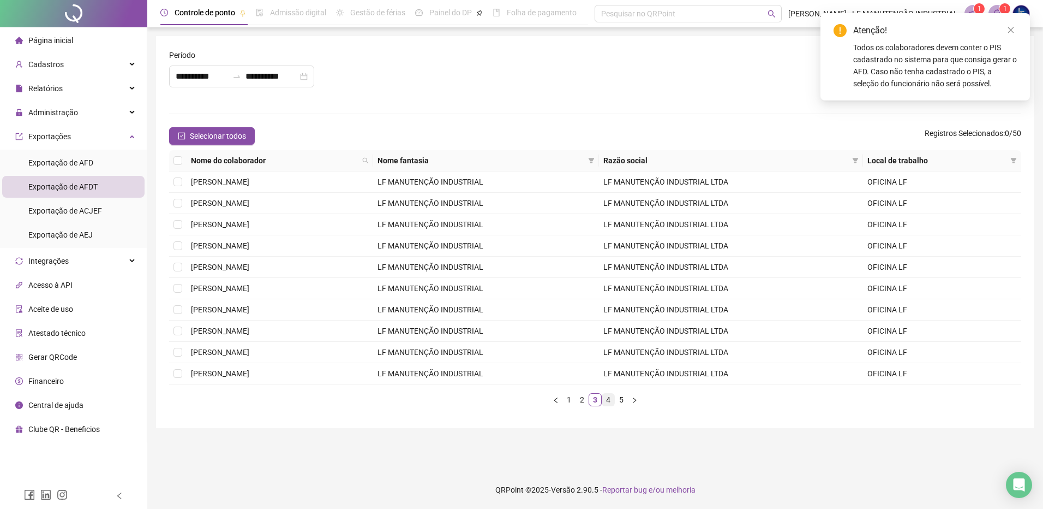
click at [605, 399] on link "4" at bounding box center [608, 399] width 12 height 12
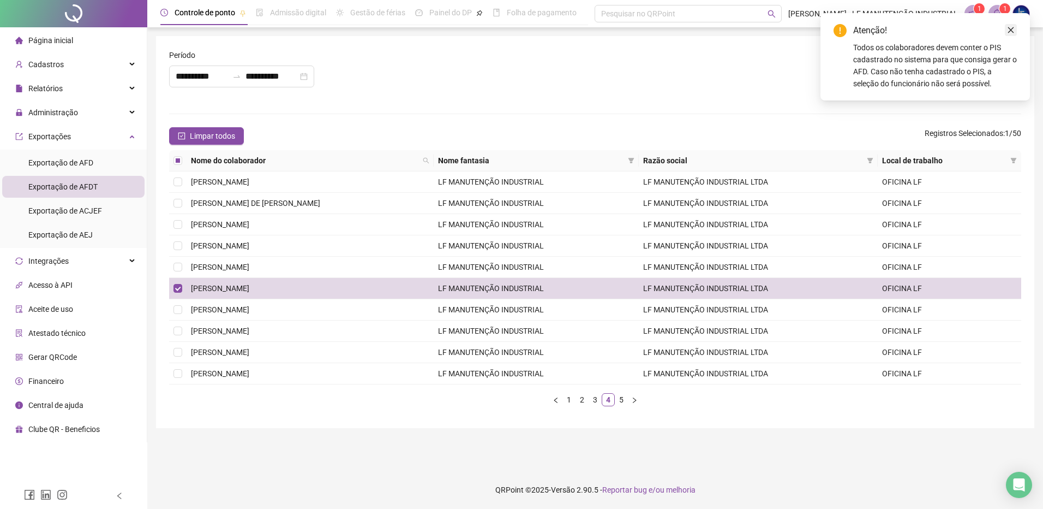
click at [1009, 27] on icon "close" at bounding box center [1011, 30] width 8 height 8
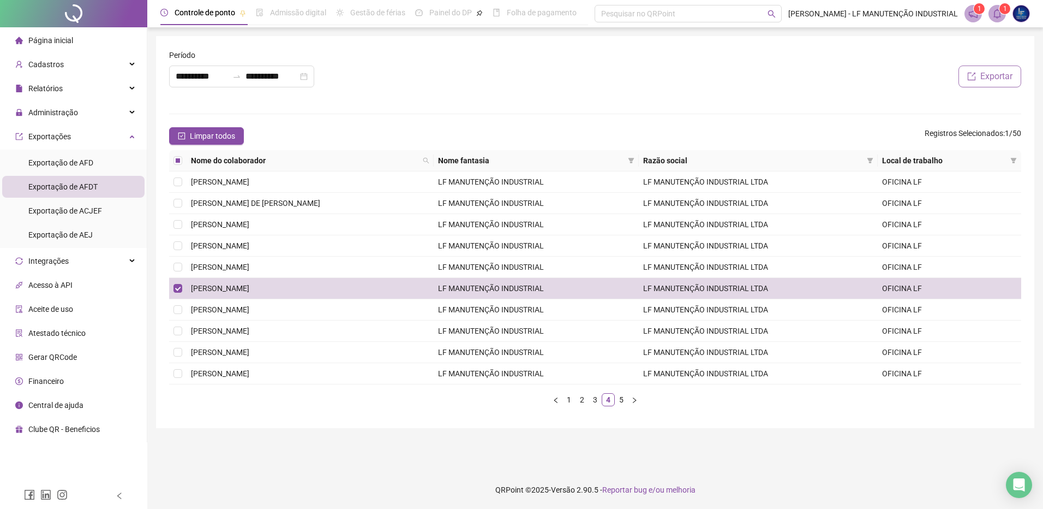
click at [987, 82] on span "Exportar" at bounding box center [996, 76] width 32 height 13
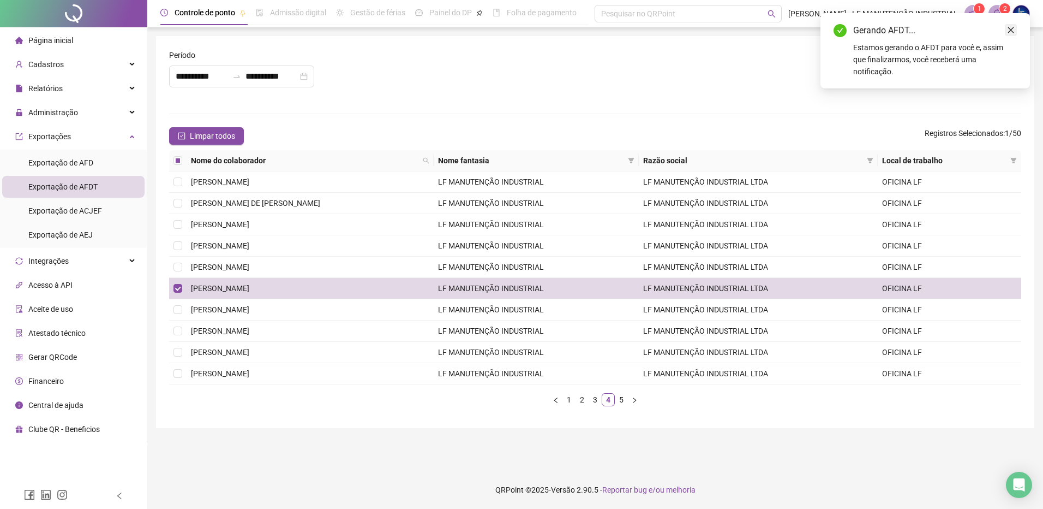
click at [1011, 29] on icon "close" at bounding box center [1011, 30] width 8 height 8
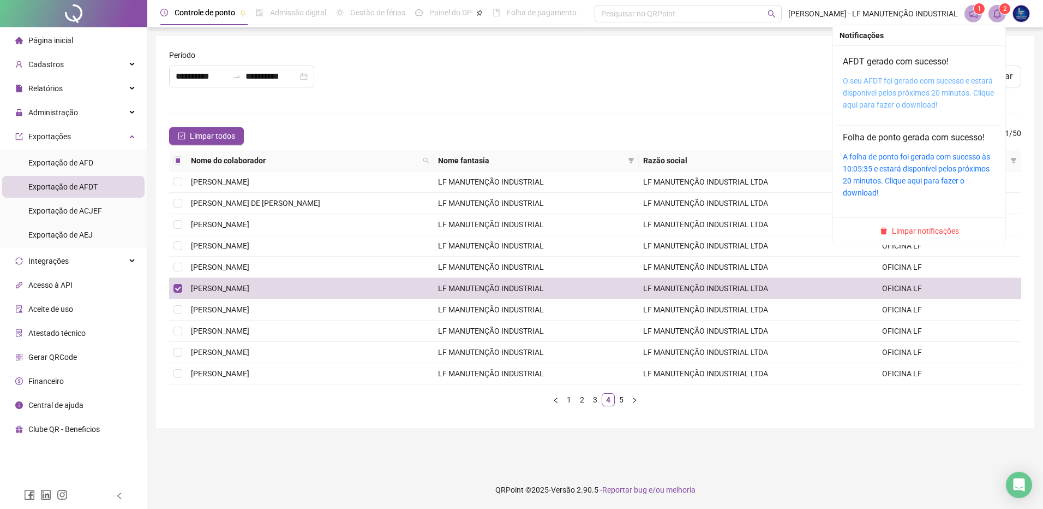
click at [917, 81] on link "O seu AFDT foi gerado com sucesso e estará disponível pelos próximos 20 minutos…" at bounding box center [918, 92] width 151 height 33
